Goal: Browse casually: Explore the website without a specific task or goal

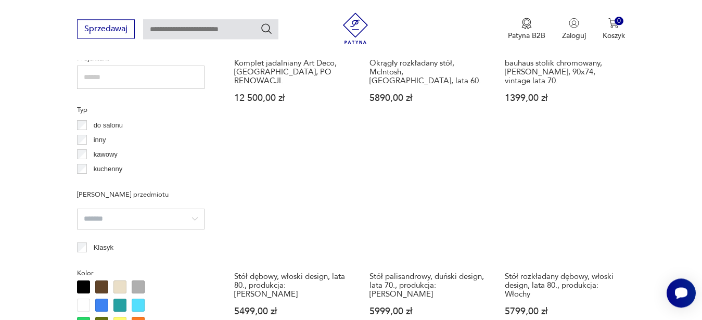
scroll to position [759, 0]
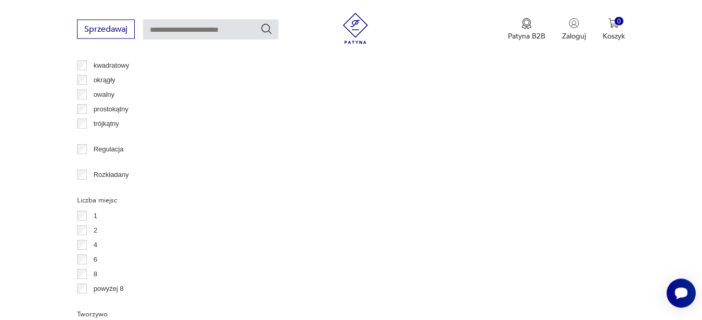
scroll to position [1604, 0]
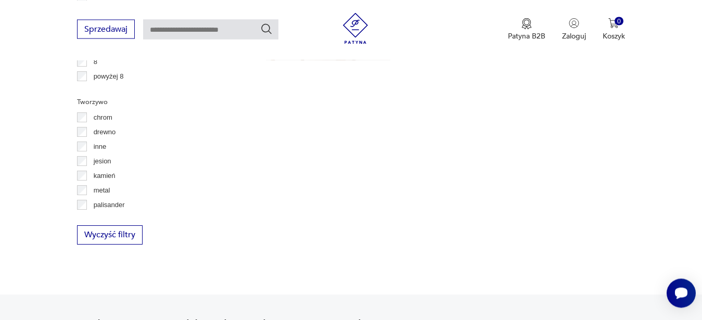
scroll to position [758, 0]
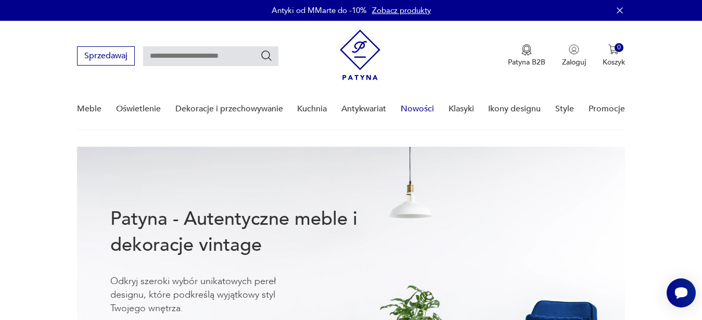
click at [411, 107] on link "Nowości" at bounding box center [417, 109] width 33 height 40
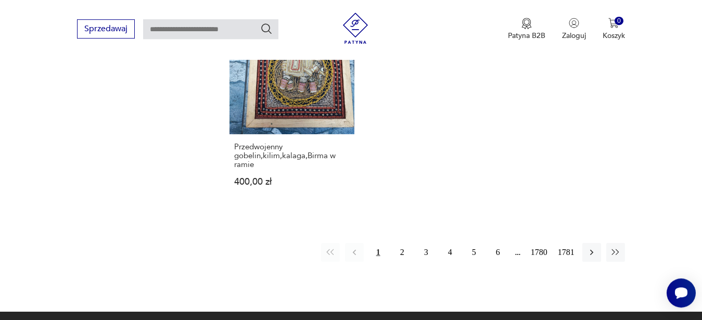
scroll to position [1427, 0]
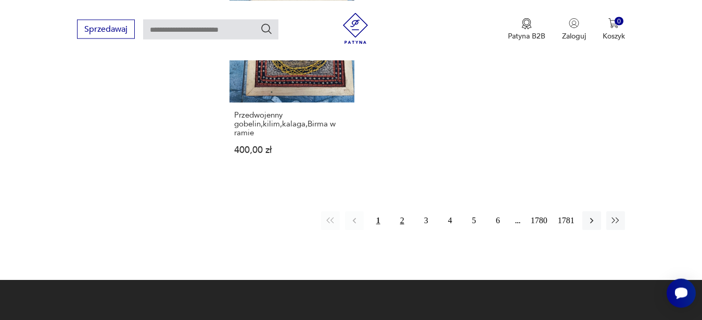
click at [399, 211] on button "2" at bounding box center [402, 220] width 19 height 19
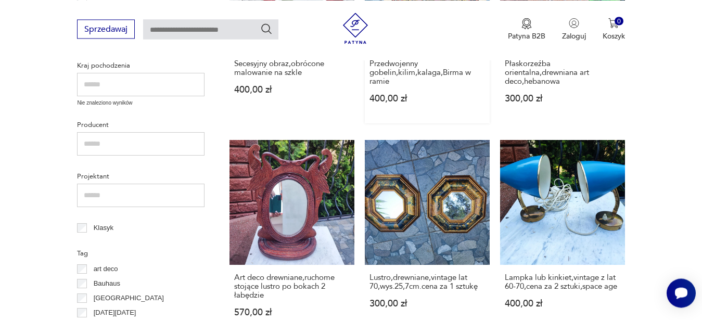
scroll to position [666, 0]
